Goal: Information Seeking & Learning: Learn about a topic

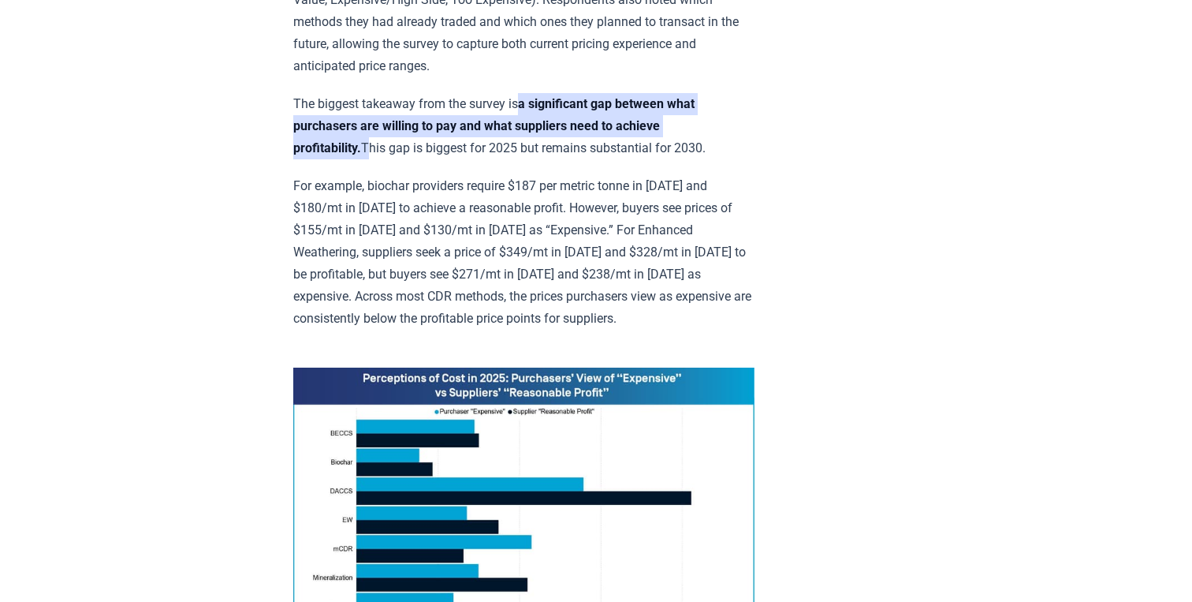
scroll to position [827, 0]
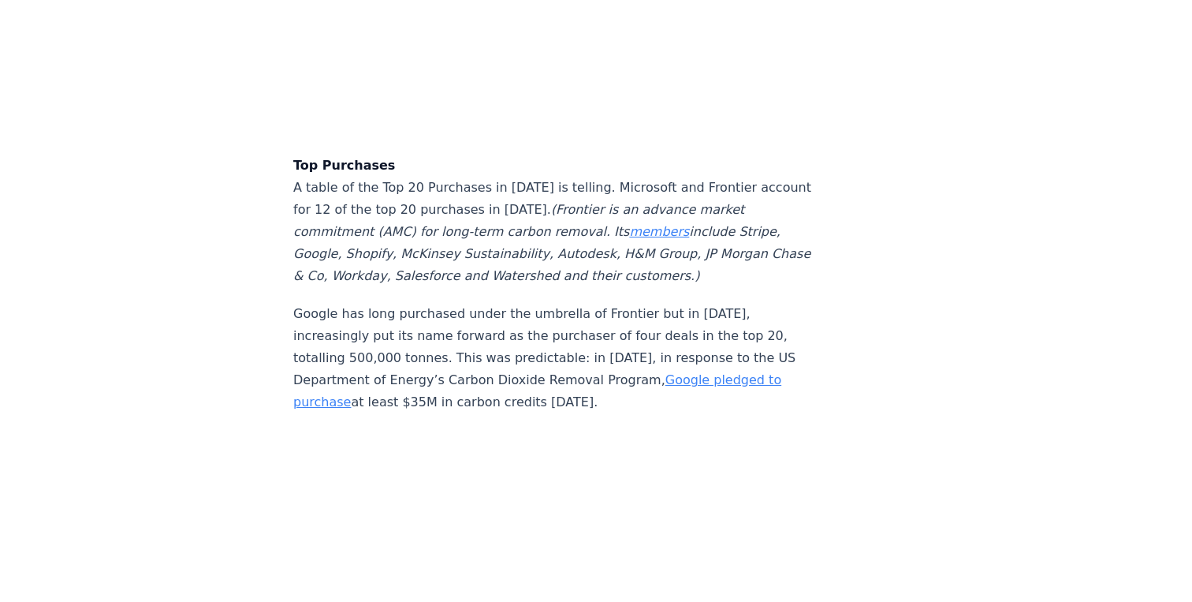
scroll to position [4027, 0]
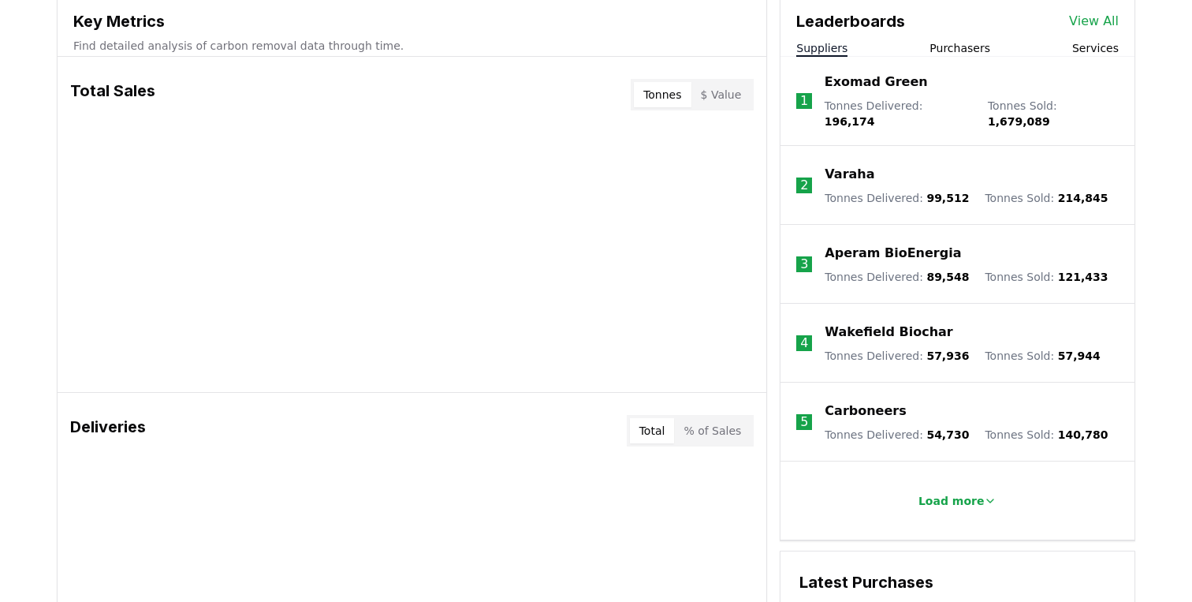
scroll to position [577, 0]
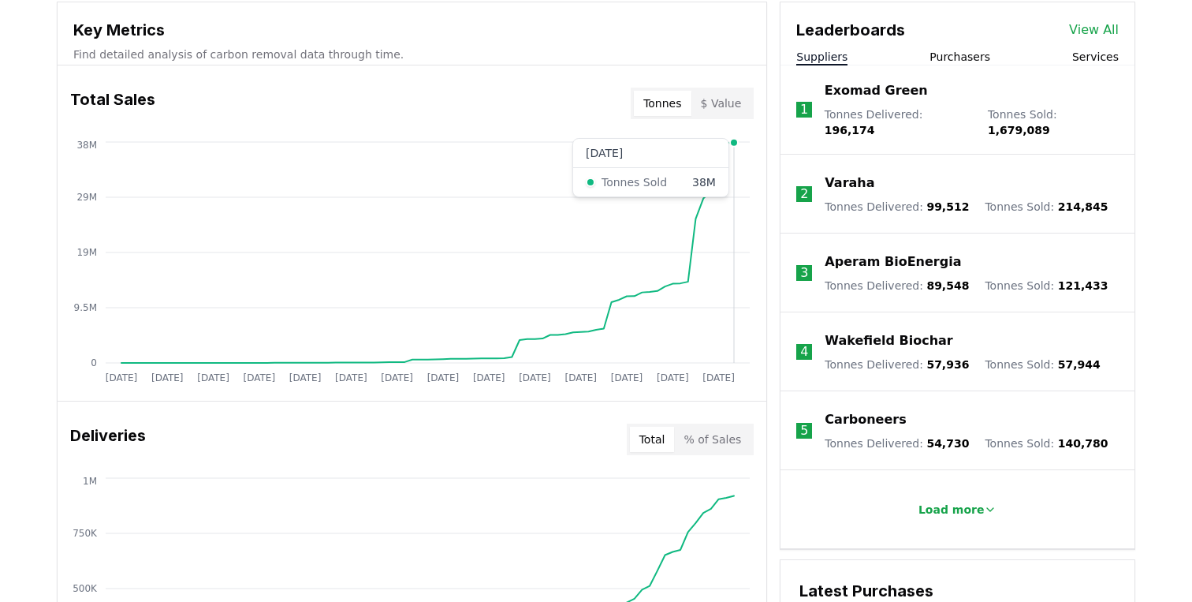
click at [731, 151] on icon "Jan 2019 Jul 2019 Jan 2020 Jul 2020 Jan 2021 Jul 2021 Jan 2022 Jul 2022 Jan 202…" at bounding box center [406, 264] width 696 height 252
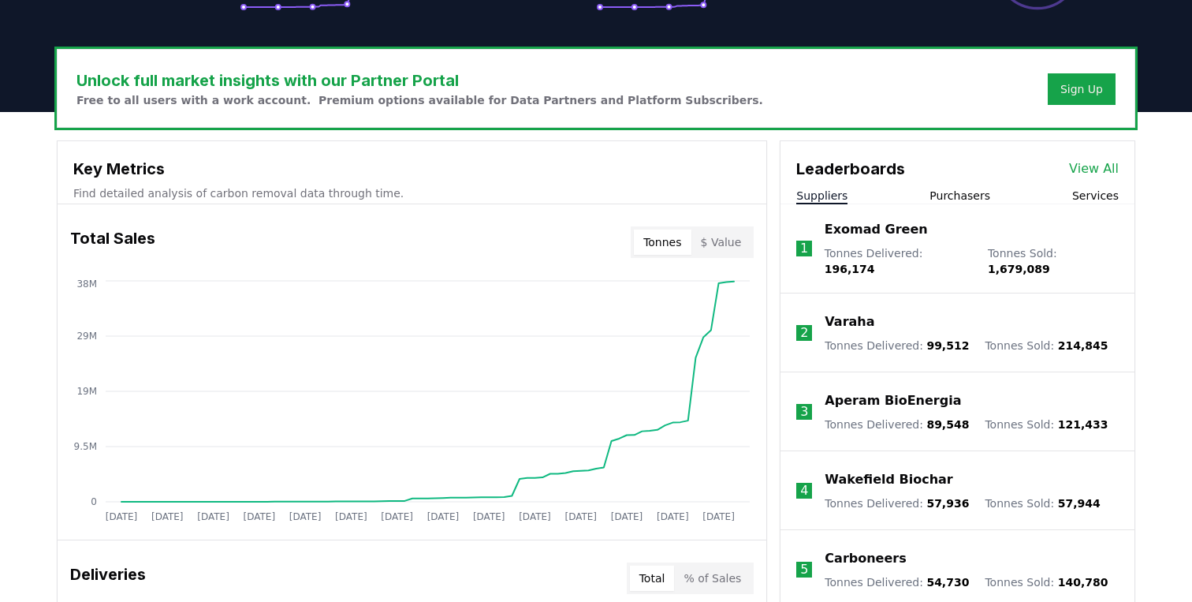
scroll to position [422, 0]
